Goal: Information Seeking & Learning: Learn about a topic

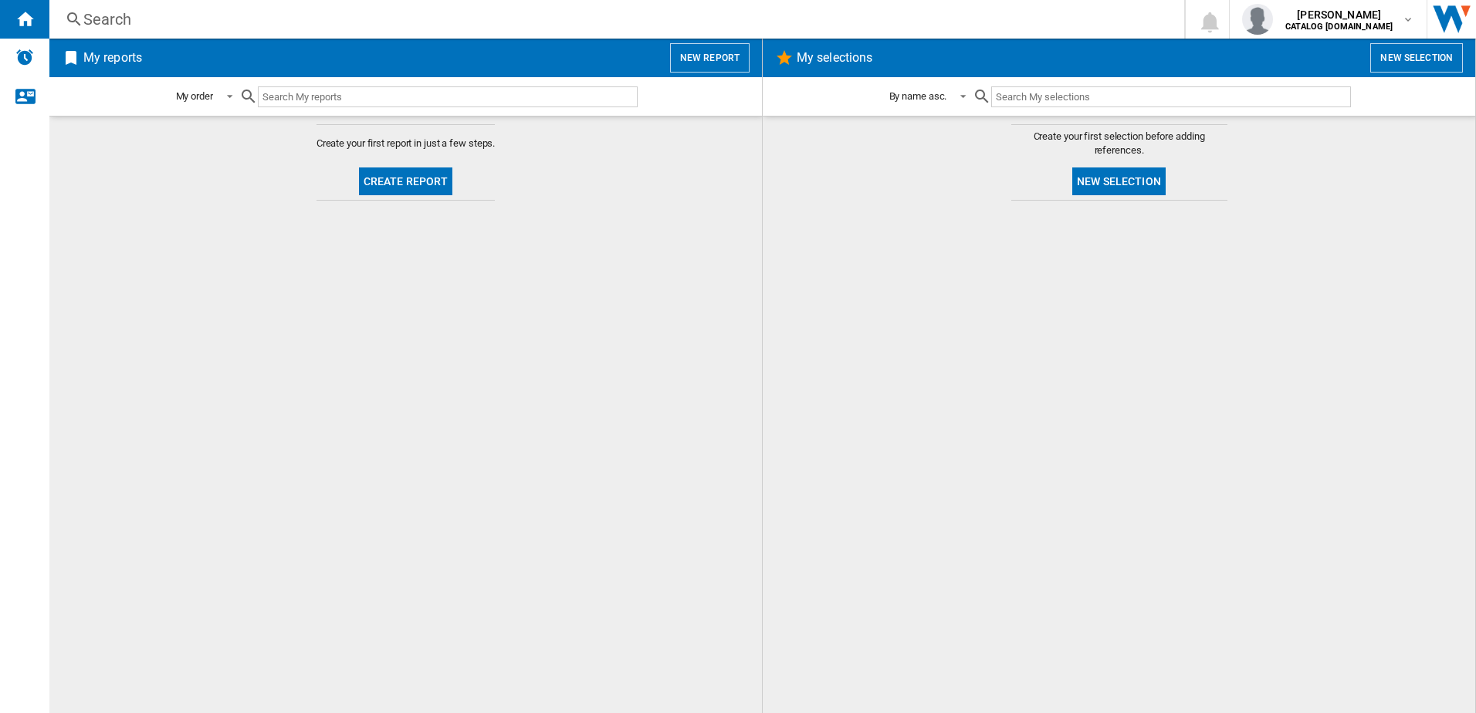
click at [144, 18] on div "Search" at bounding box center [613, 19] width 1061 height 22
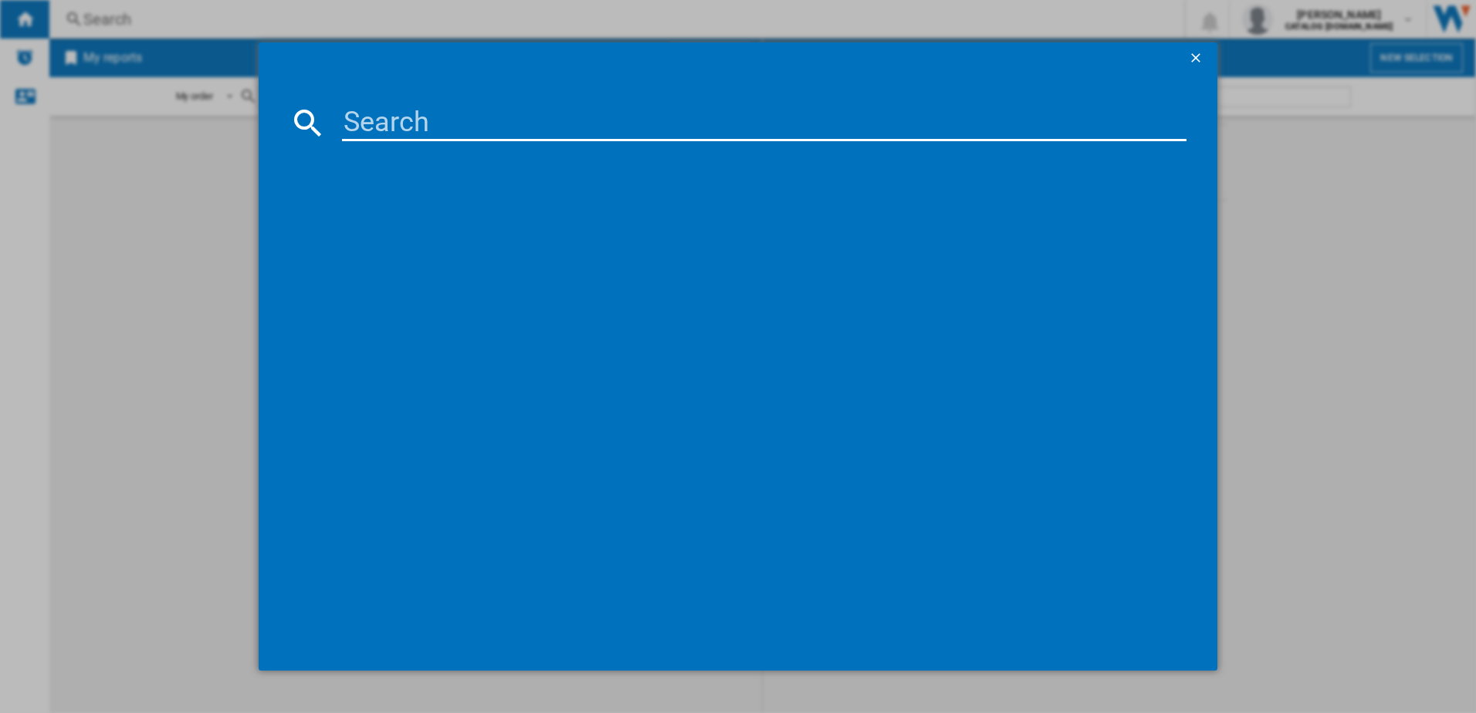
click at [416, 146] on md-dialog-content at bounding box center [739, 371] width 960 height 597
click at [413, 130] on input at bounding box center [764, 122] width 845 height 37
paste input "FSS64907Z"
type input "FSS64907Z"
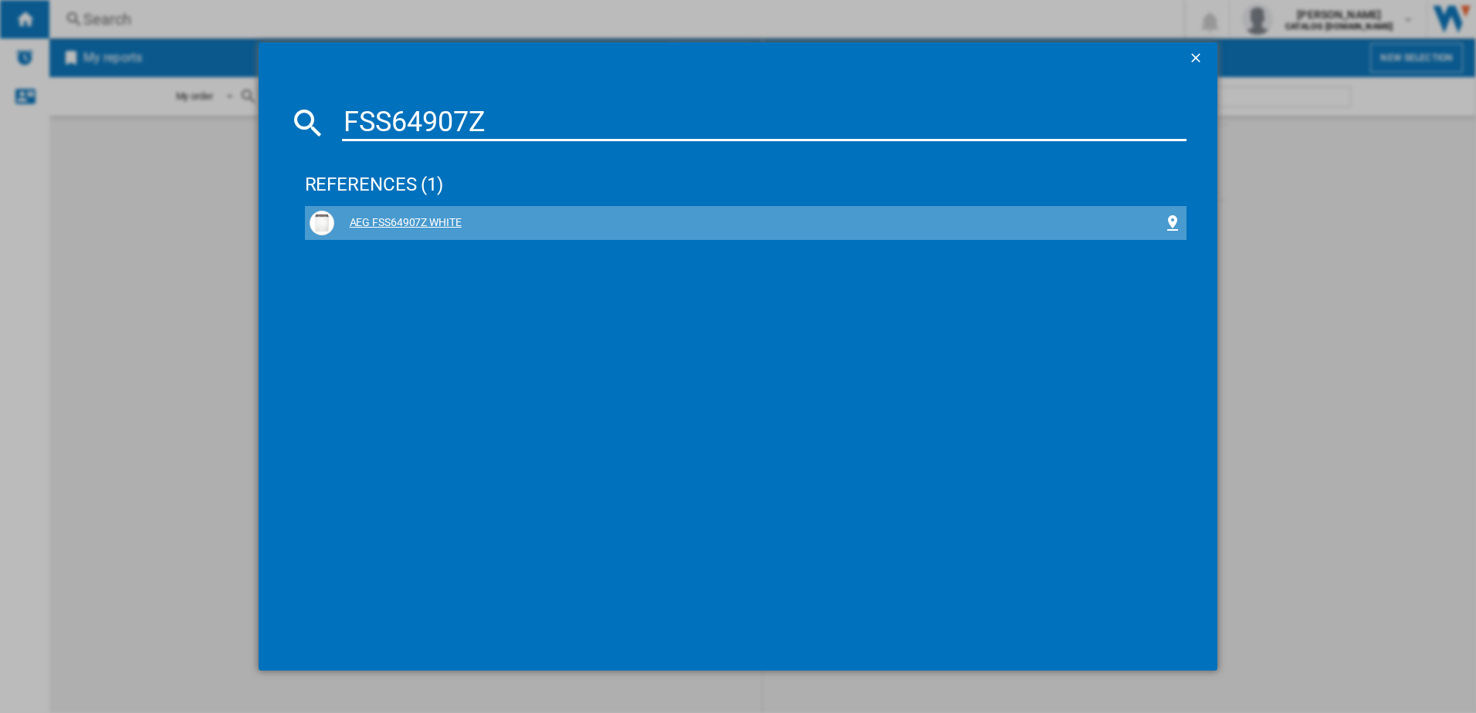
click at [368, 215] on div "AEG FSS64907Z WHITE" at bounding box center [746, 223] width 873 height 25
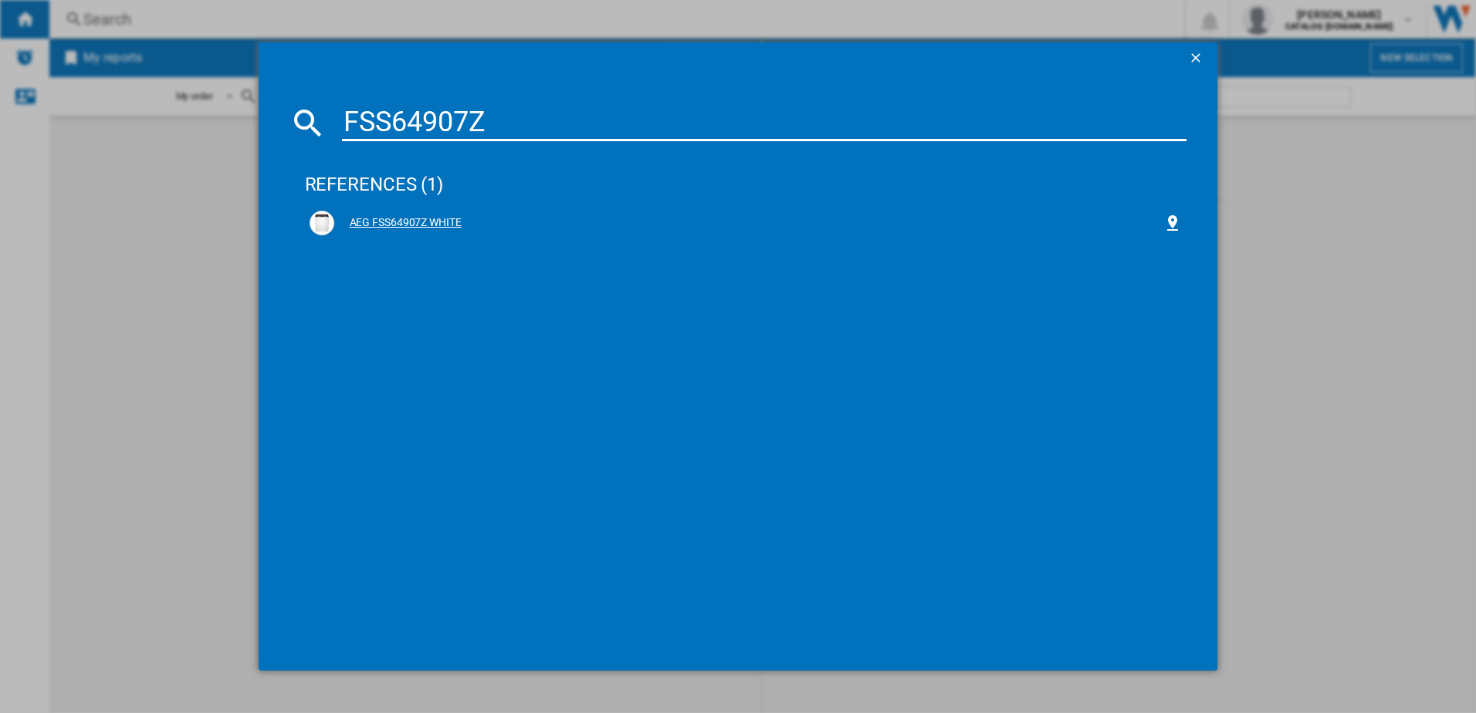
click at [447, 230] on div "AEG FSS64907Z WHITE" at bounding box center [749, 222] width 830 height 15
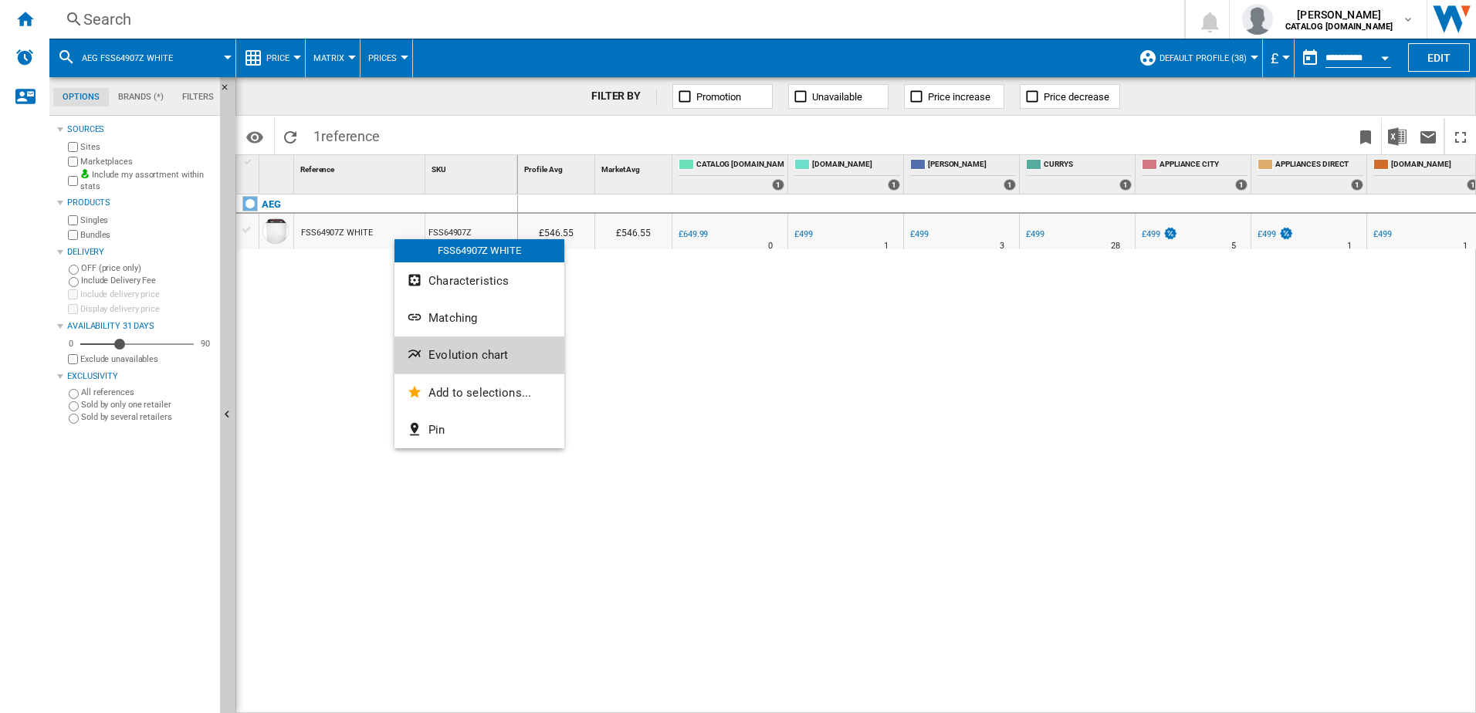
click at [452, 353] on span "Evolution chart" at bounding box center [469, 355] width 80 height 14
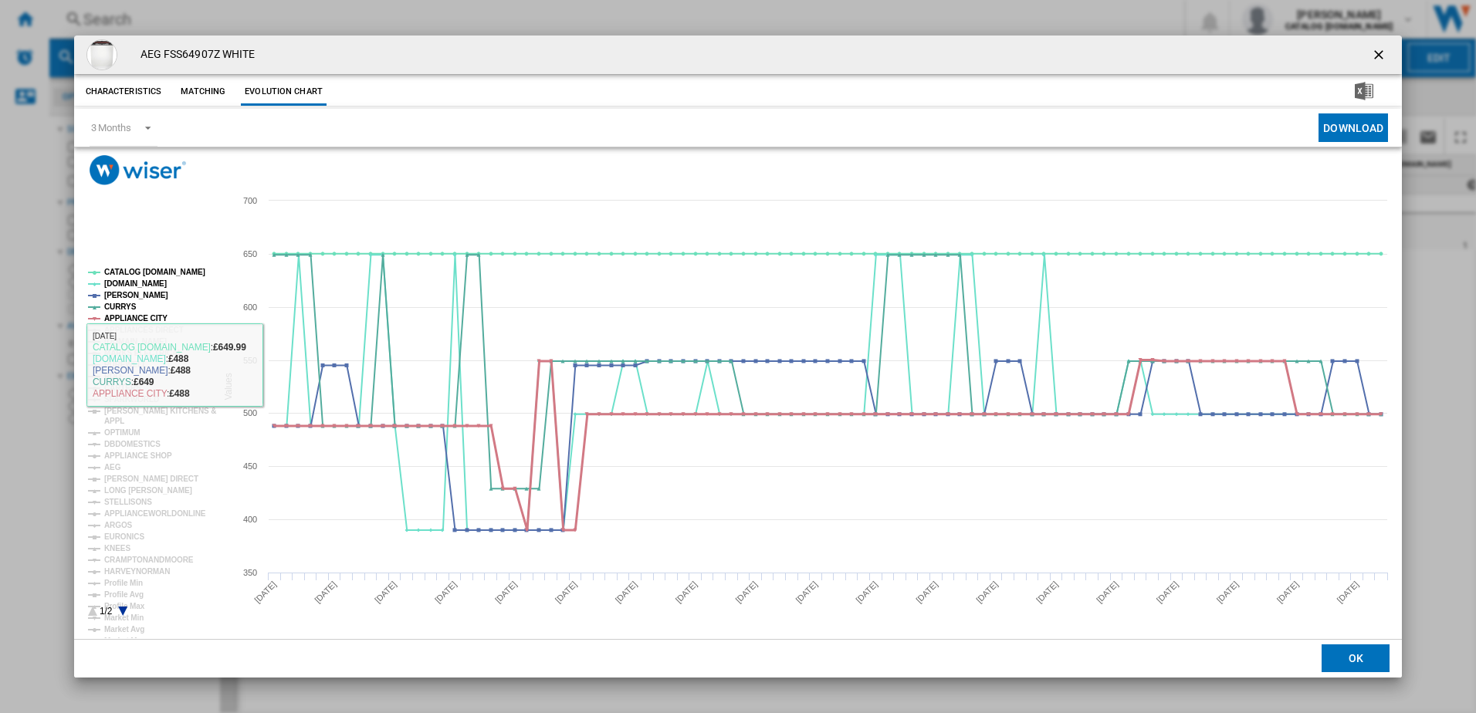
click at [144, 322] on tspan "APPLIANCE CITY" at bounding box center [135, 318] width 63 height 8
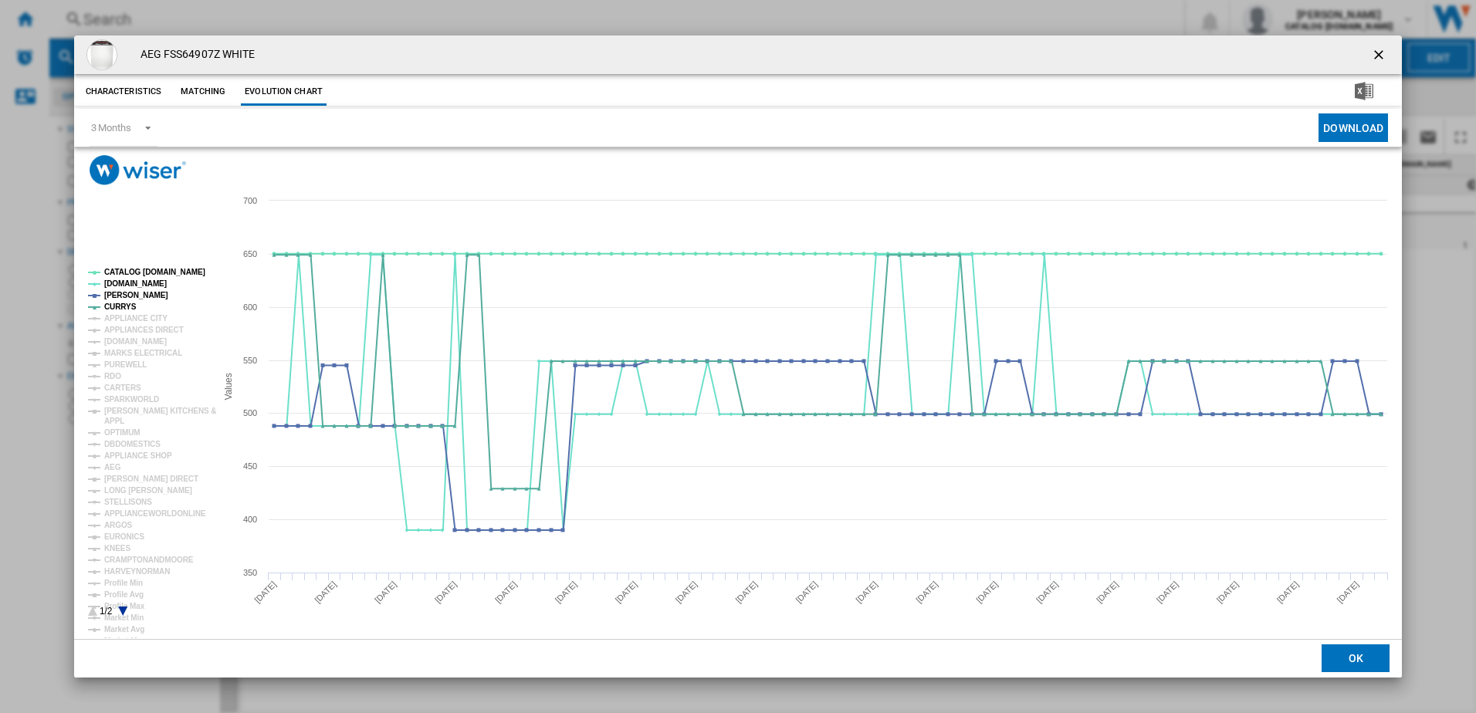
click at [151, 269] on rect "Product popup" at bounding box center [146, 443] width 128 height 361
click at [155, 273] on tspan "CATALOG [DOMAIN_NAME]" at bounding box center [154, 272] width 101 height 8
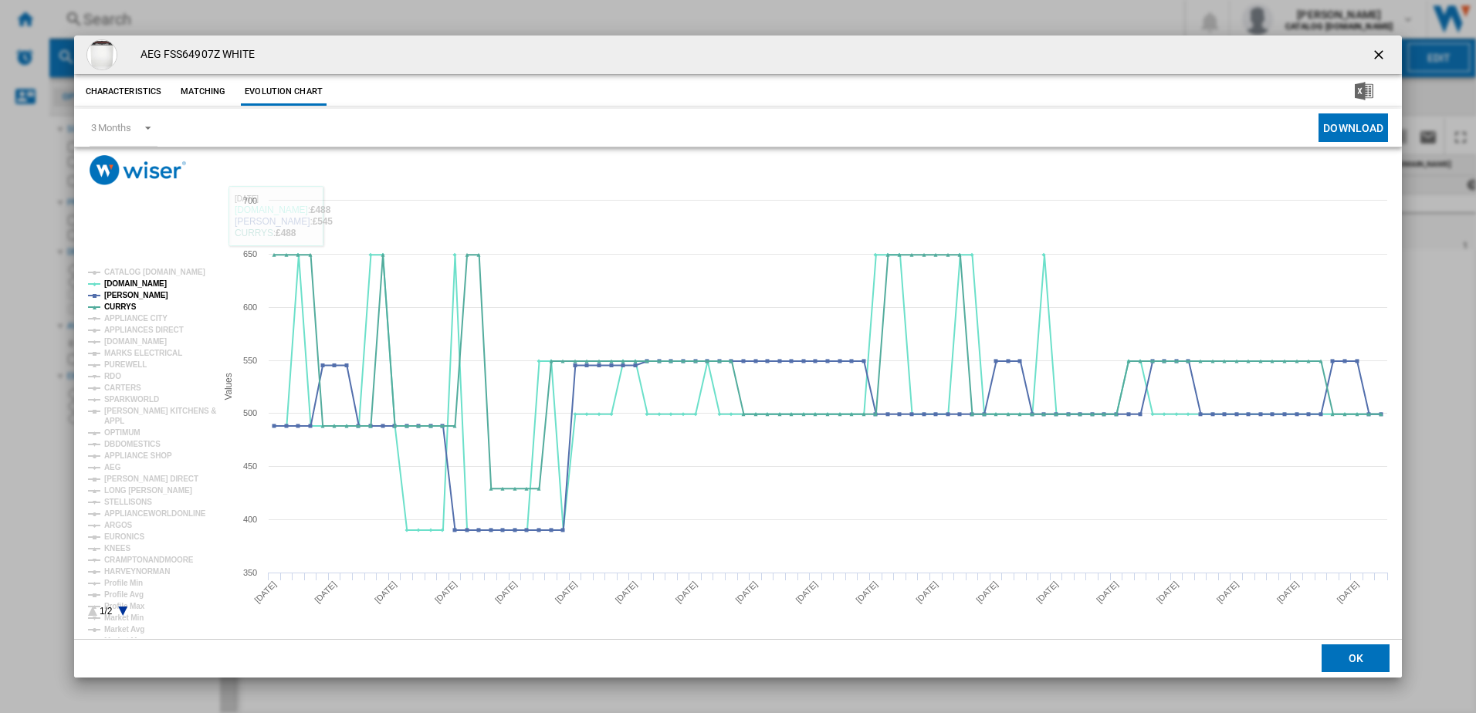
click at [1377, 47] on ng-md-icon "getI18NText('BUTTONS.CLOSE_DIALOG')" at bounding box center [1380, 56] width 19 height 19
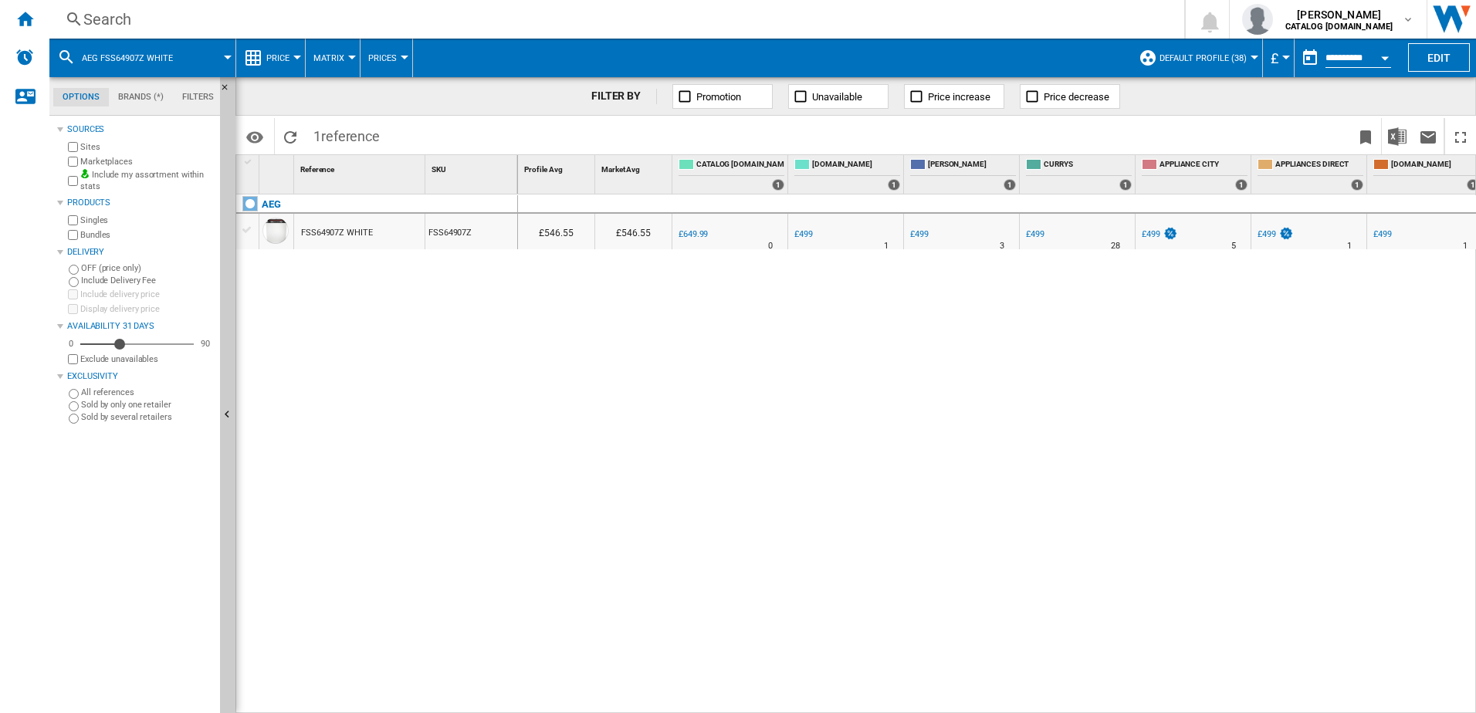
click at [206, 19] on div "Search" at bounding box center [613, 19] width 1061 height 22
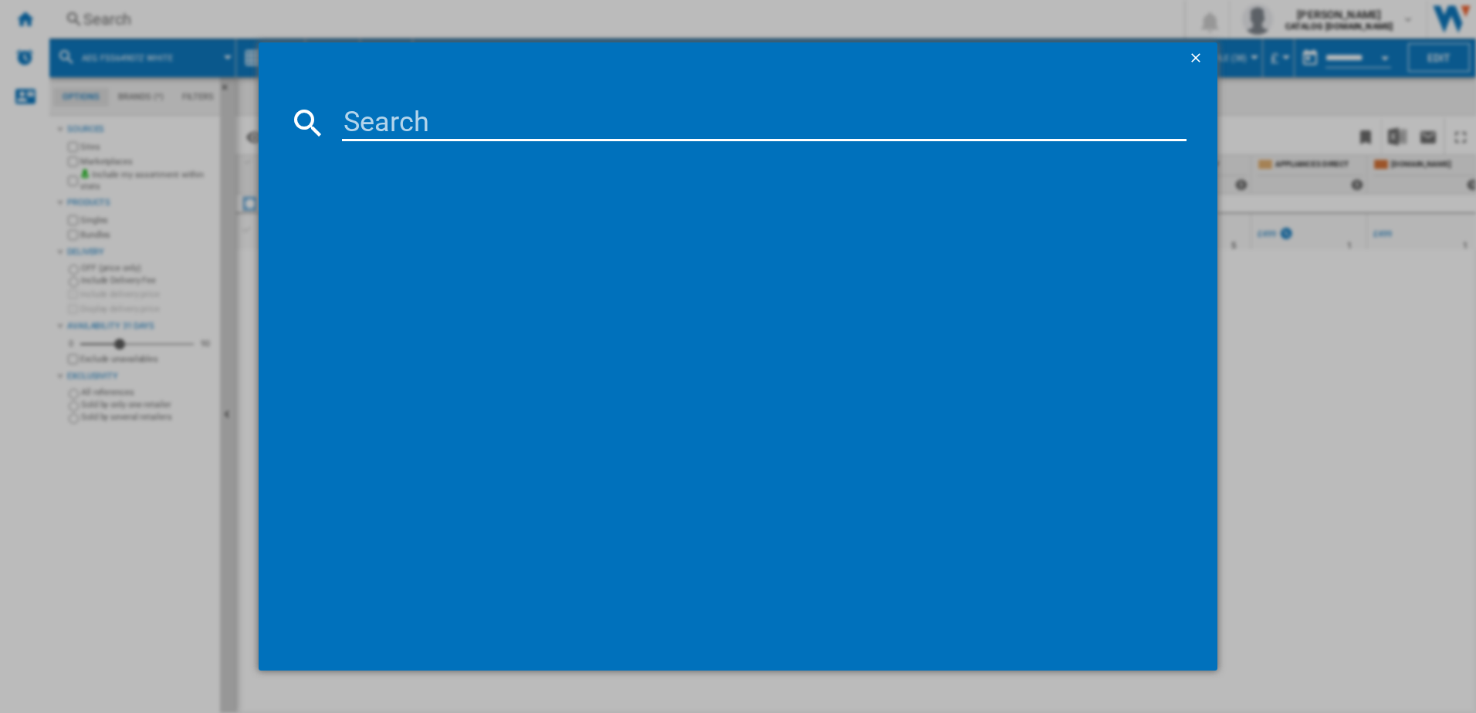
click at [403, 134] on input at bounding box center [764, 122] width 845 height 37
type input "SMV4HVX00G"
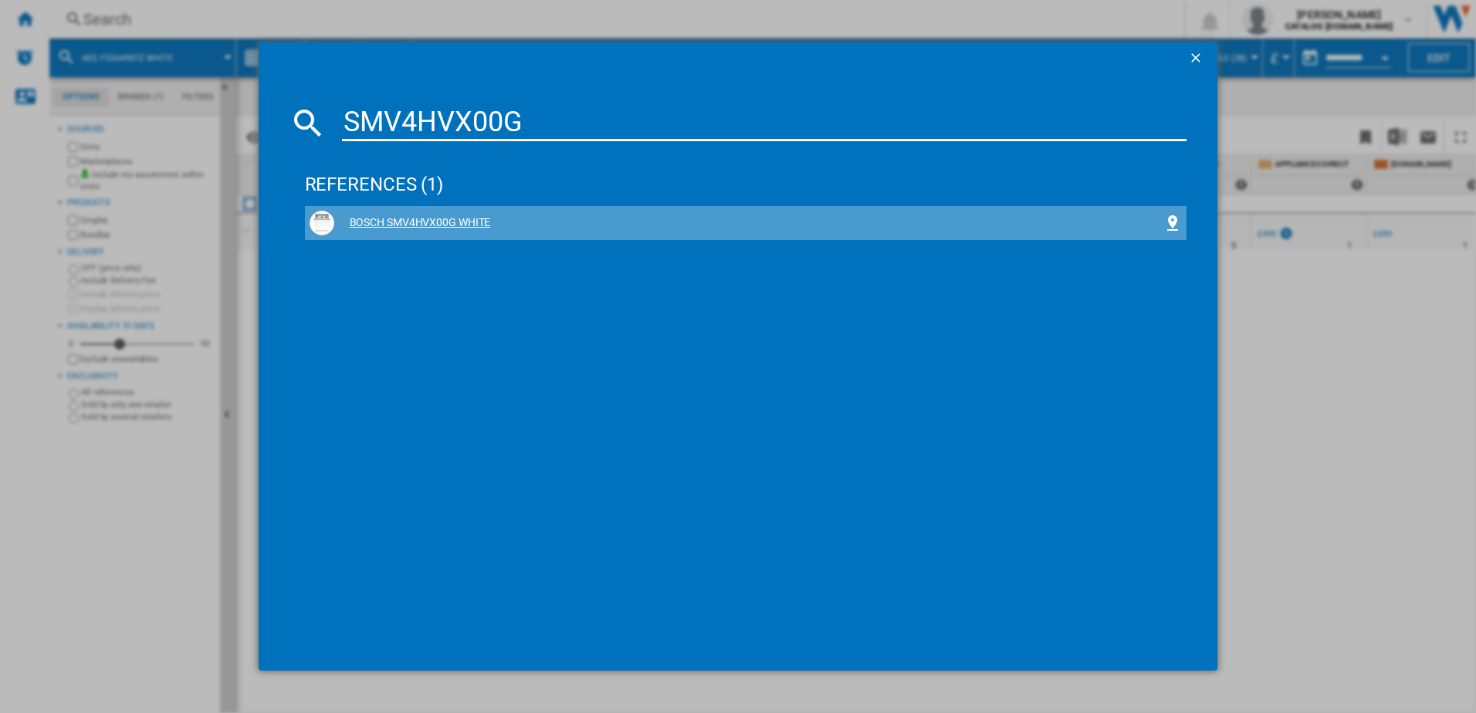
click at [400, 217] on div "BOSCH SMV4HVX00G WHITE" at bounding box center [749, 222] width 830 height 15
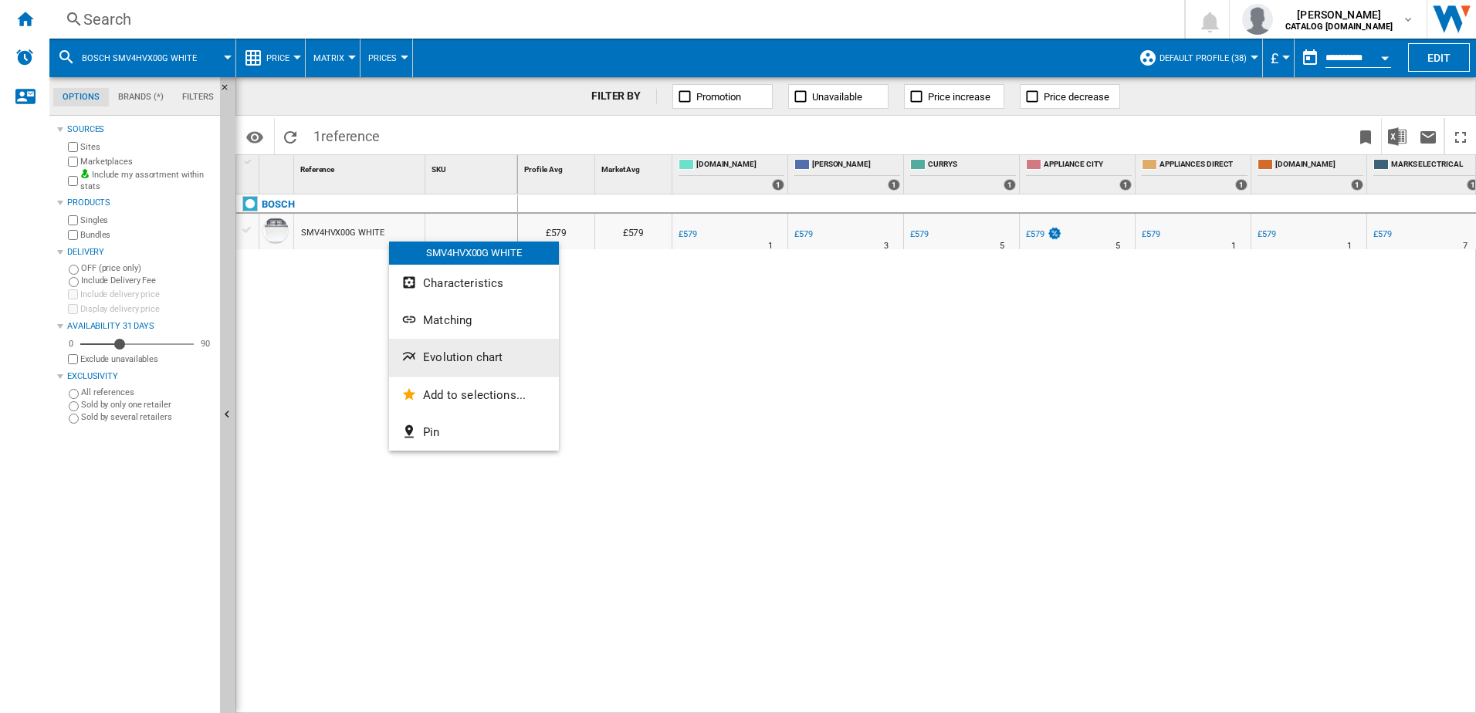
click at [469, 348] on button "Evolution chart" at bounding box center [474, 357] width 170 height 37
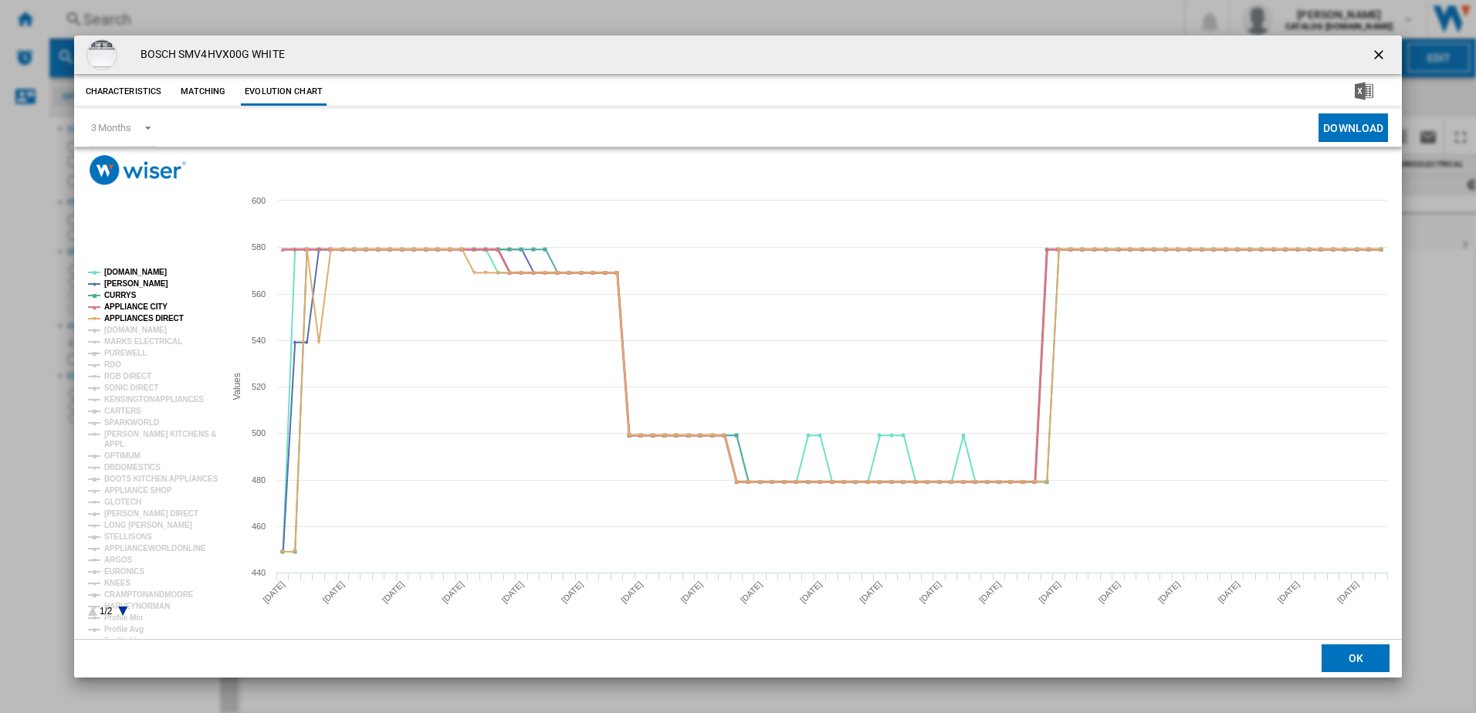
click at [124, 311] on tspan "APPLIANCE CITY" at bounding box center [135, 307] width 63 height 8
click at [134, 315] on tspan "APPLIANCES DIRECT" at bounding box center [144, 318] width 80 height 8
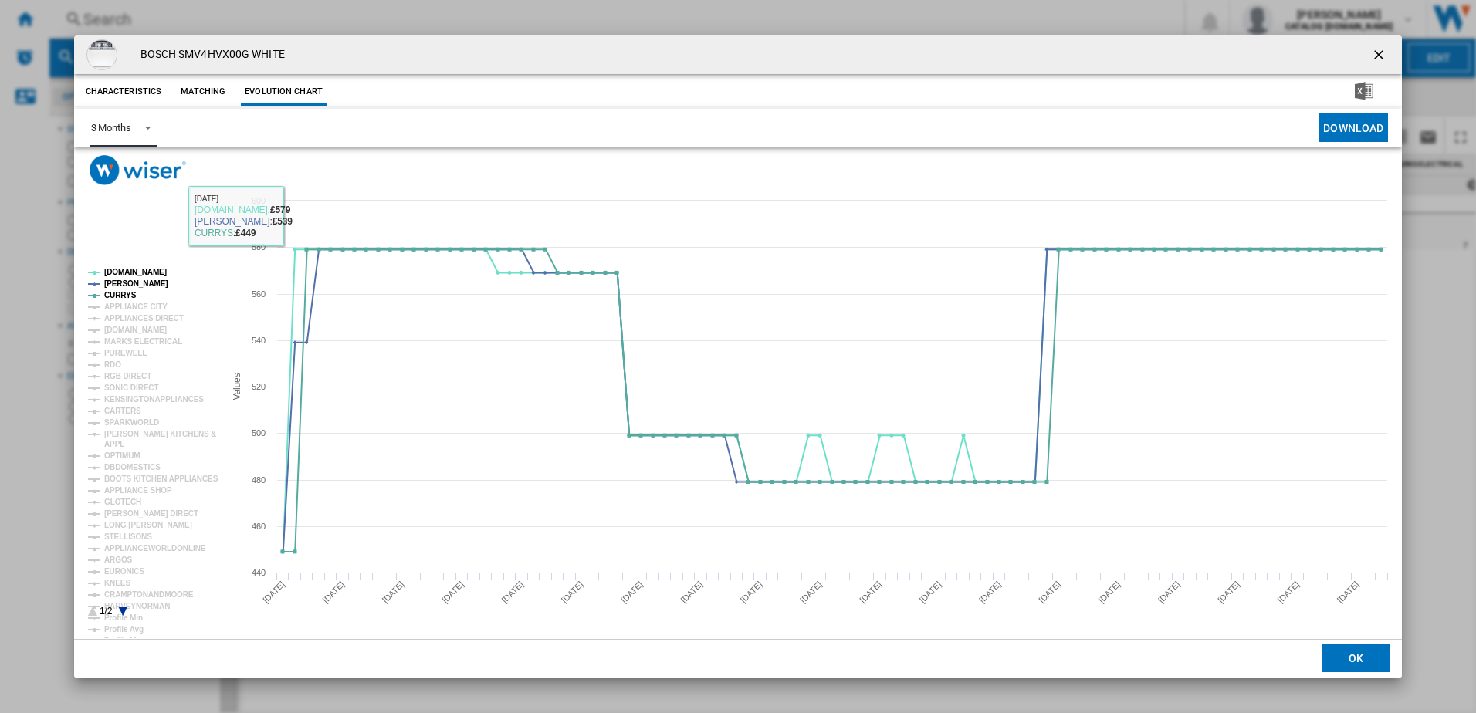
click at [135, 134] on md-select-value "3 Months" at bounding box center [124, 128] width 68 height 38
click at [138, 171] on md-option "6 Months" at bounding box center [130, 165] width 105 height 37
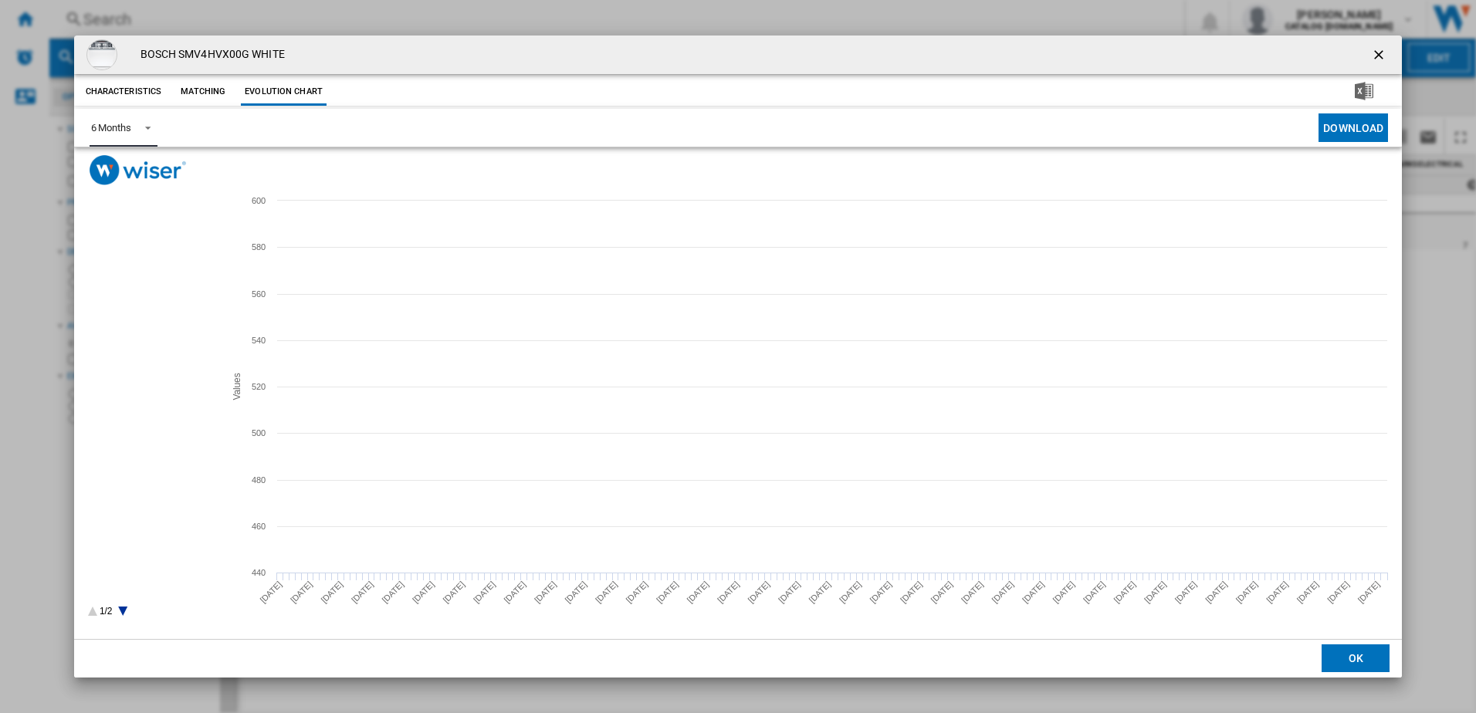
click at [133, 308] on tspan "APPLIANCE CITY" at bounding box center [135, 307] width 63 height 8
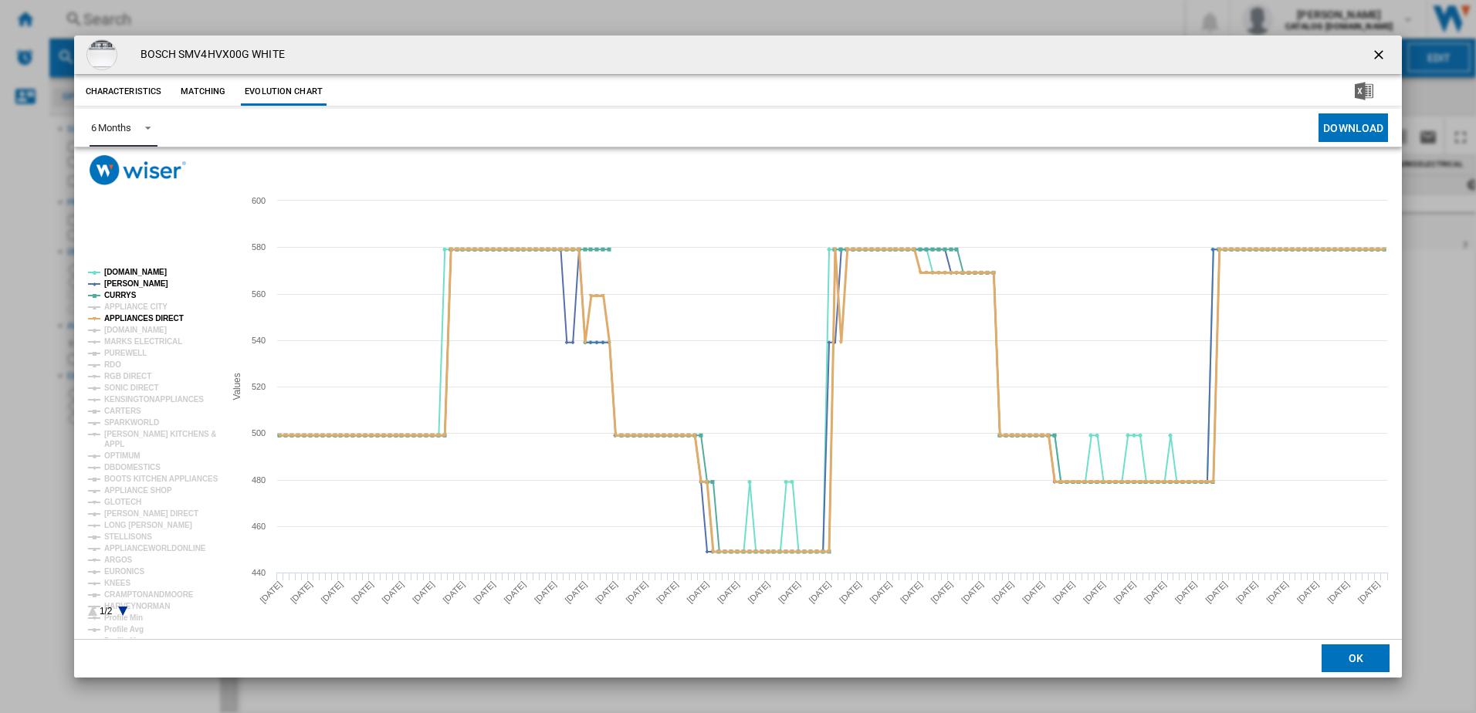
click at [140, 321] on tspan "APPLIANCES DIRECT" at bounding box center [144, 318] width 80 height 8
